Goal: Task Accomplishment & Management: Complete application form

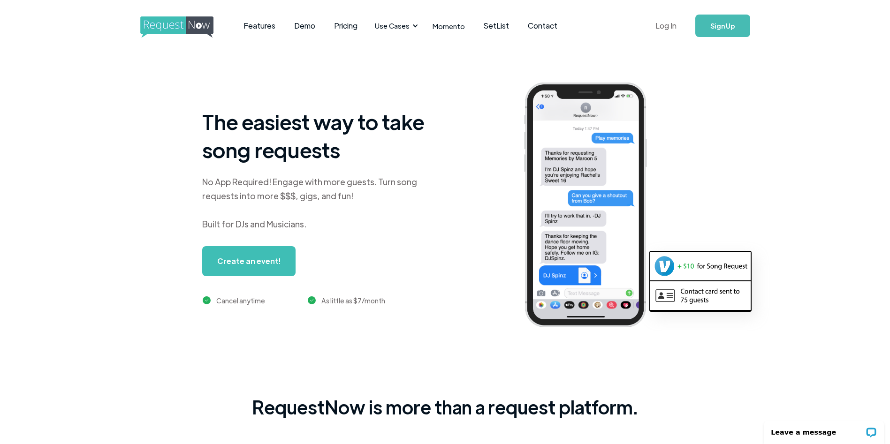
click at [435, 27] on link "Log In" at bounding box center [666, 25] width 40 height 33
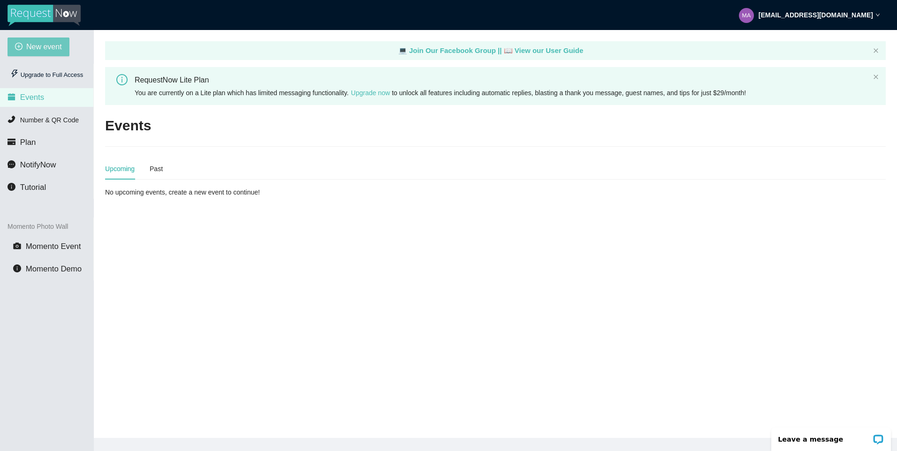
click at [36, 49] on span "New event" at bounding box center [44, 47] width 36 height 12
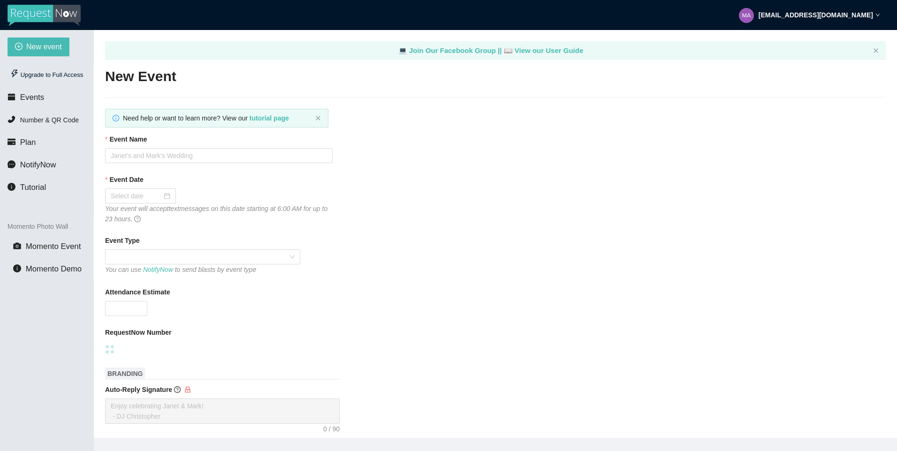
type textarea "[URL][DOMAIN_NAME]"
click at [198, 158] on input "Event Name" at bounding box center [218, 155] width 227 height 15
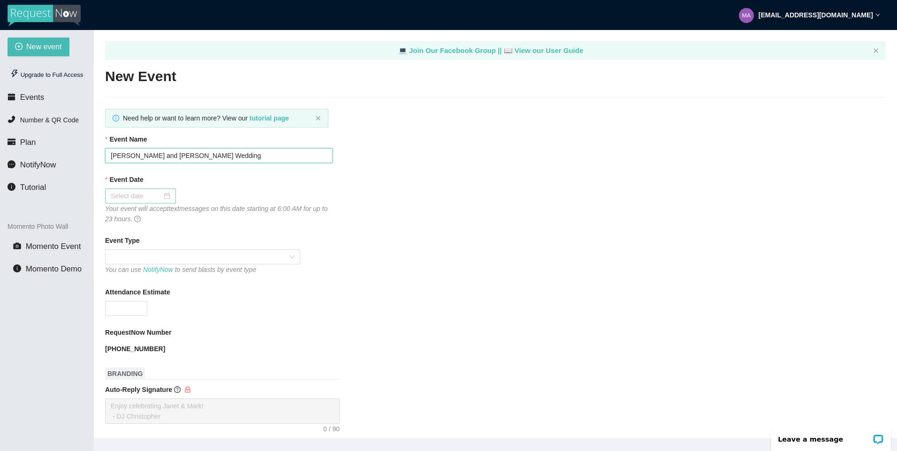
type input "[PERSON_NAME] and [PERSON_NAME] Wedding"
click at [167, 192] on div at bounding box center [141, 196] width 60 height 10
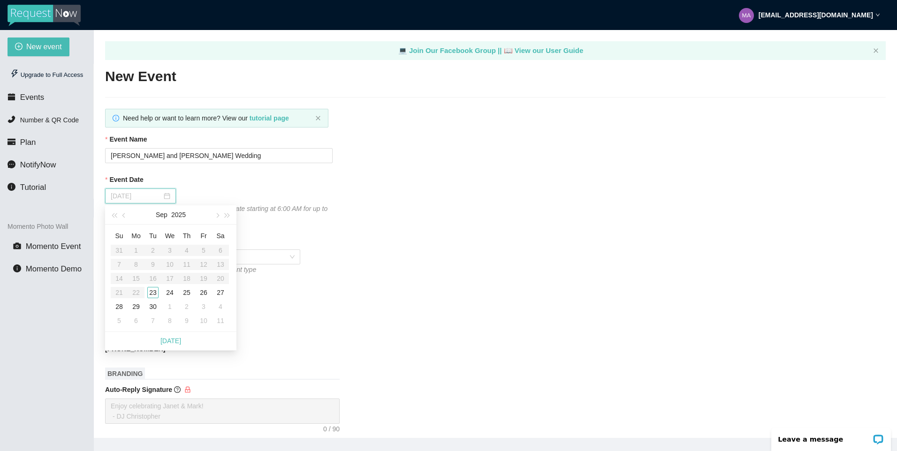
type input "[DATE]"
click at [219, 288] on div "27" at bounding box center [220, 292] width 11 height 11
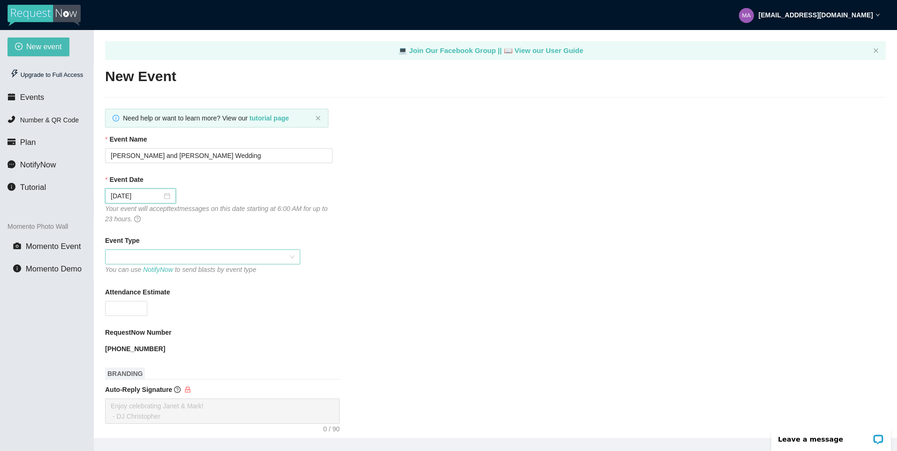
click at [253, 257] on span at bounding box center [203, 257] width 184 height 14
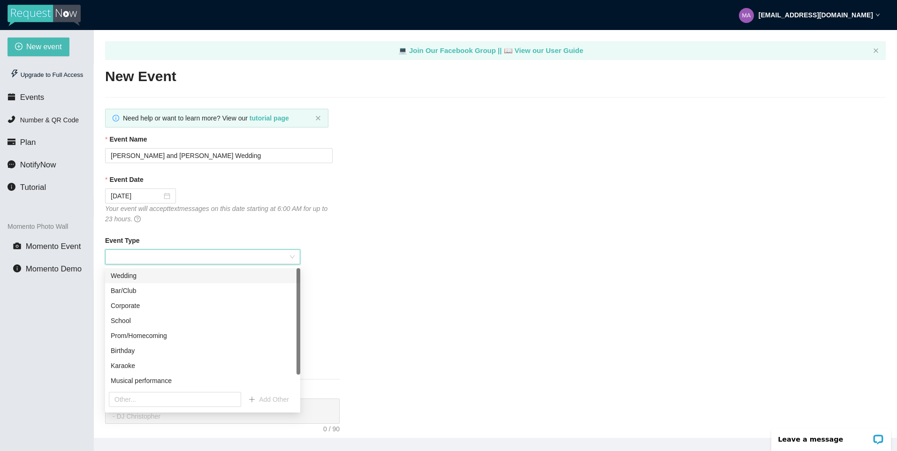
click at [232, 279] on div "Wedding" at bounding box center [203, 276] width 184 height 10
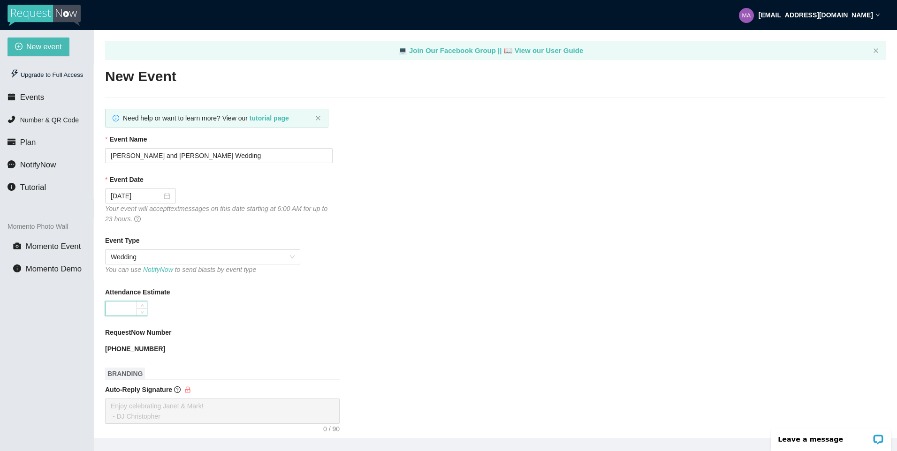
click at [124, 314] on input "Attendance Estimate" at bounding box center [126, 309] width 41 height 14
type input "150"
click at [334, 351] on div "RequestNow Number [PHONE_NUMBER]" at bounding box center [495, 341] width 780 height 29
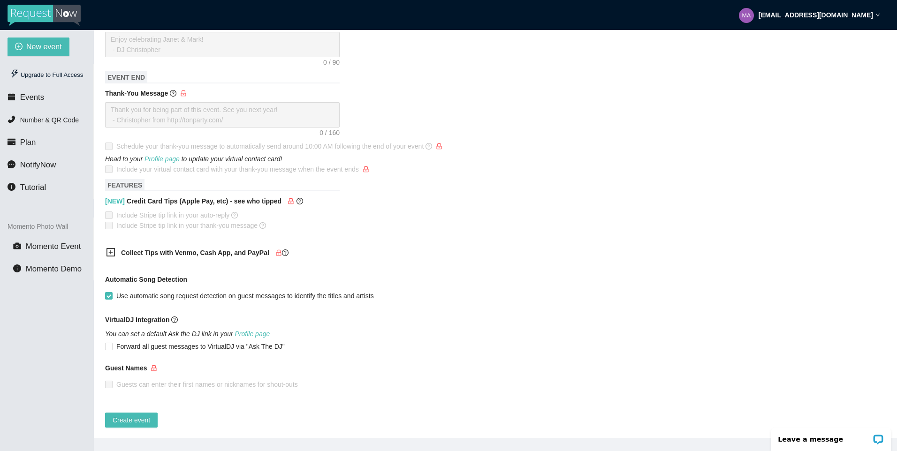
scroll to position [375, 0]
click at [120, 414] on span "Create event" at bounding box center [132, 419] width 38 height 10
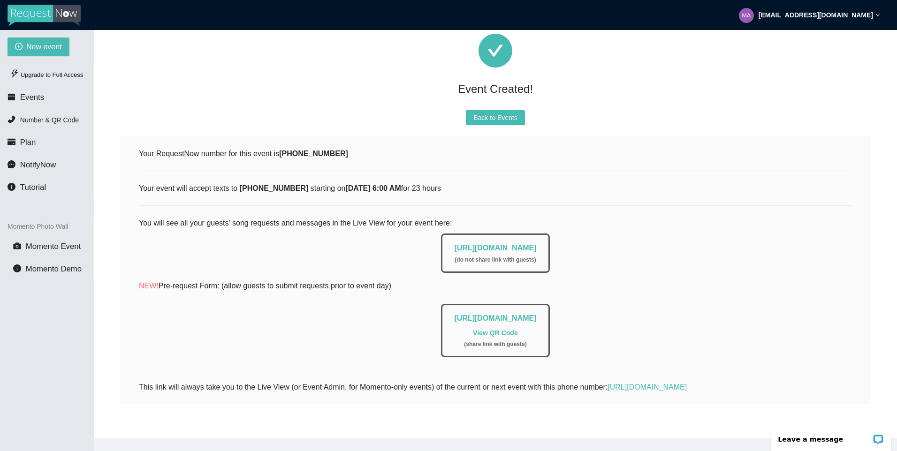
scroll to position [63, 0]
click at [442, 114] on span "Back to Events" at bounding box center [495, 118] width 44 height 10
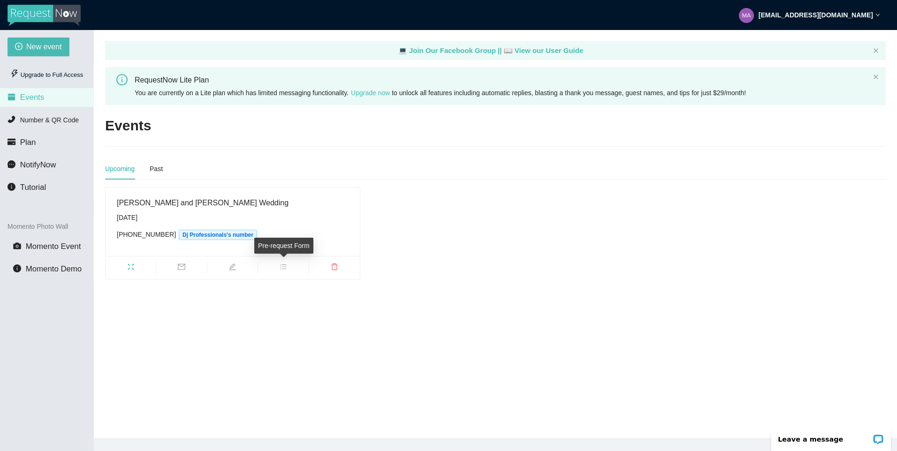
click at [286, 268] on icon "bars" at bounding box center [284, 267] width 8 height 8
click at [207, 361] on main "💻 Join Our Facebook Group || 📖 View our User Guide RequestNow Lite Plan You are…" at bounding box center [495, 234] width 803 height 408
click at [129, 266] on icon "fullscreen" at bounding box center [131, 267] width 8 height 8
click at [287, 267] on span "bars" at bounding box center [283, 268] width 50 height 10
